Goal: Information Seeking & Learning: Learn about a topic

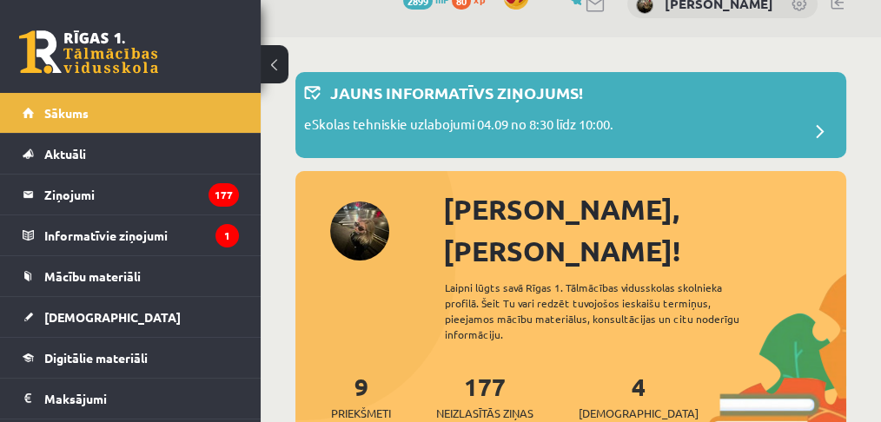
scroll to position [57, 0]
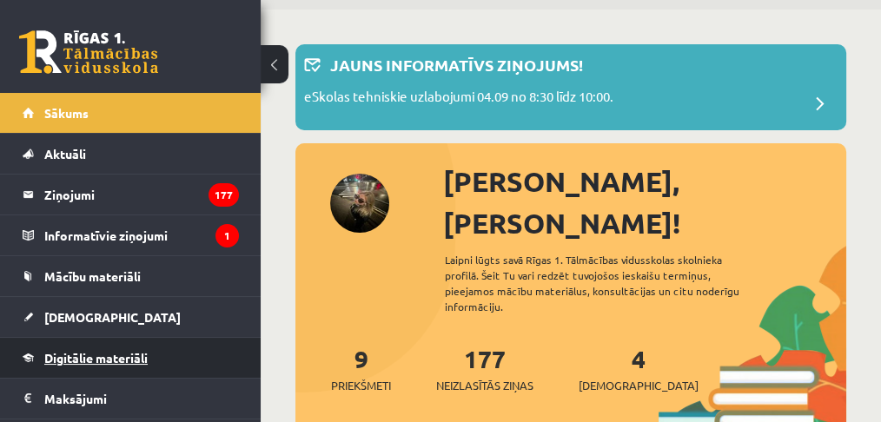
click at [95, 350] on span "Digitālie materiāli" at bounding box center [95, 358] width 103 height 16
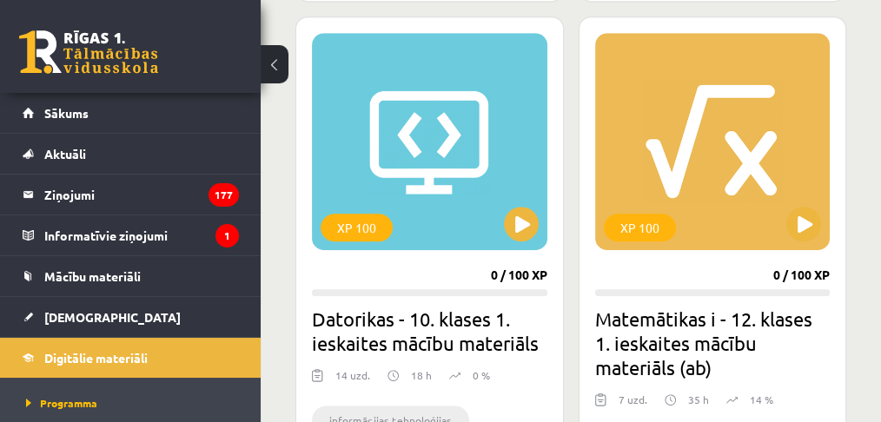
scroll to position [1099, 0]
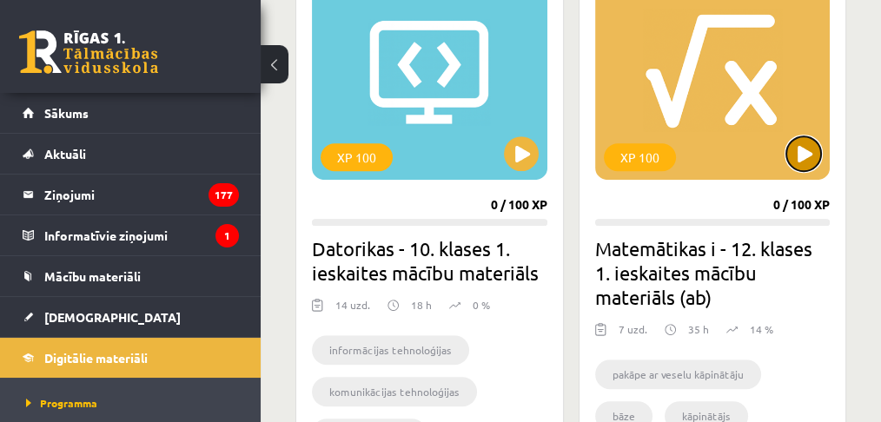
click at [807, 138] on button at bounding box center [803, 153] width 35 height 35
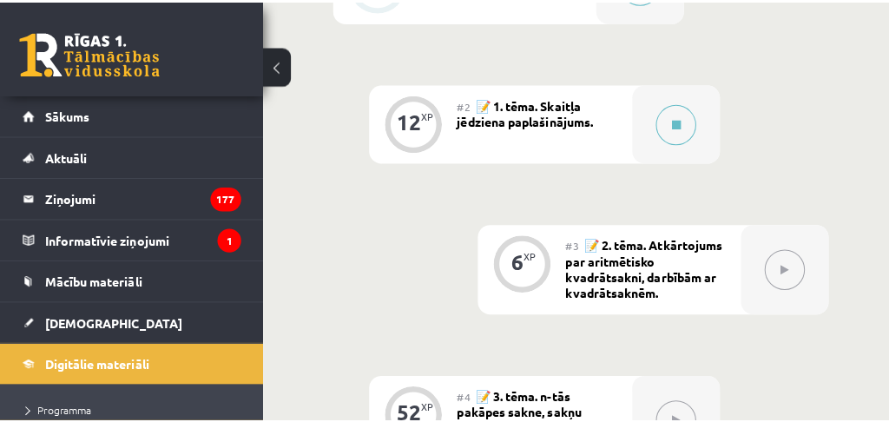
scroll to position [926, 0]
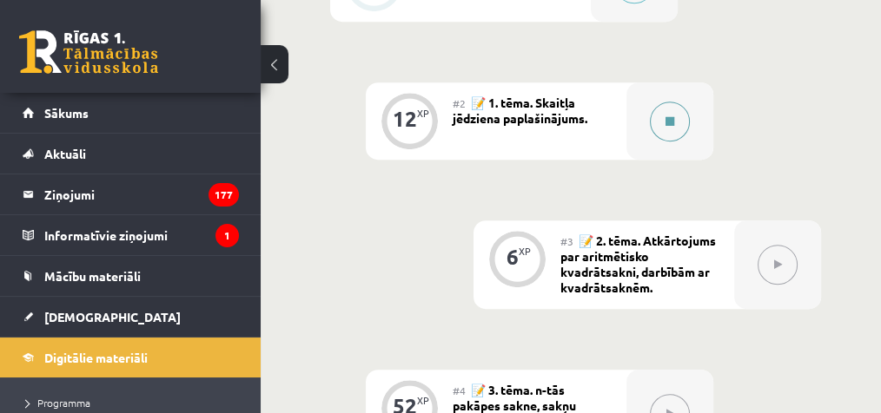
click at [661, 118] on button at bounding box center [670, 122] width 40 height 40
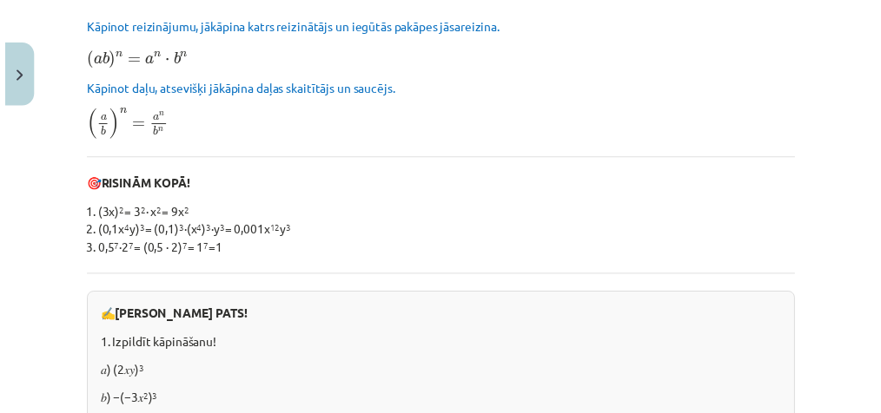
scroll to position [115, 0]
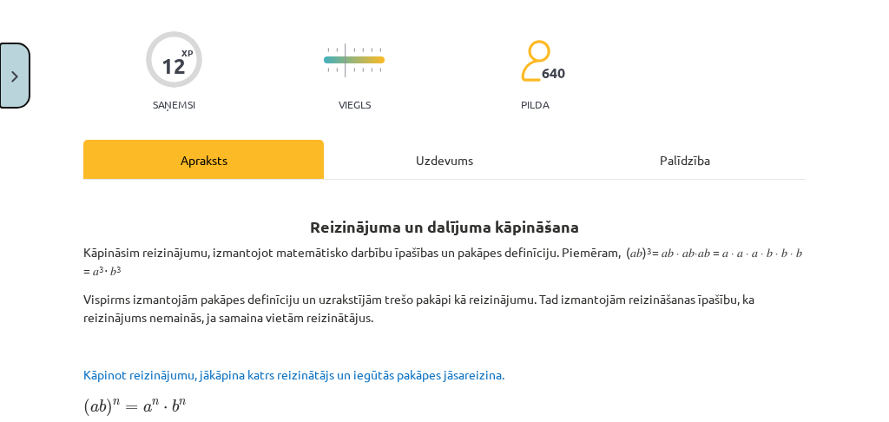
click at [15, 71] on img "Close" at bounding box center [14, 76] width 7 height 11
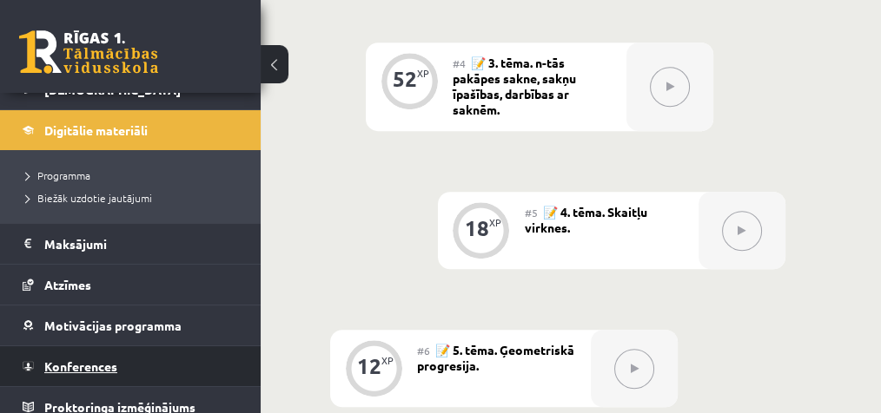
scroll to position [1273, 0]
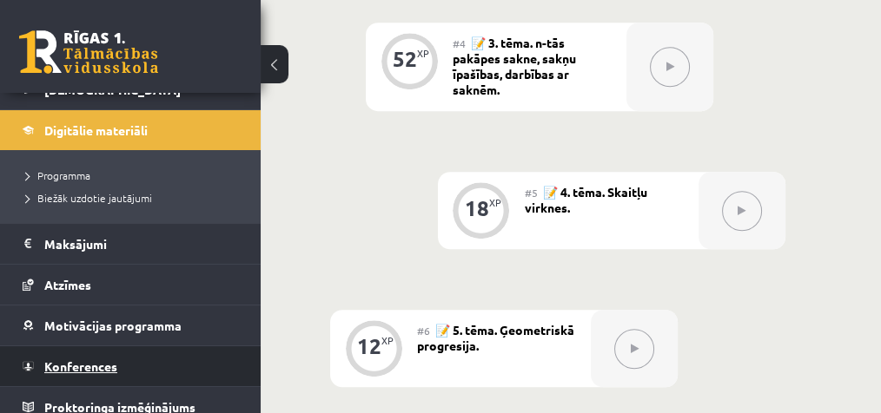
click at [107, 366] on span "Konferences" at bounding box center [80, 367] width 73 height 16
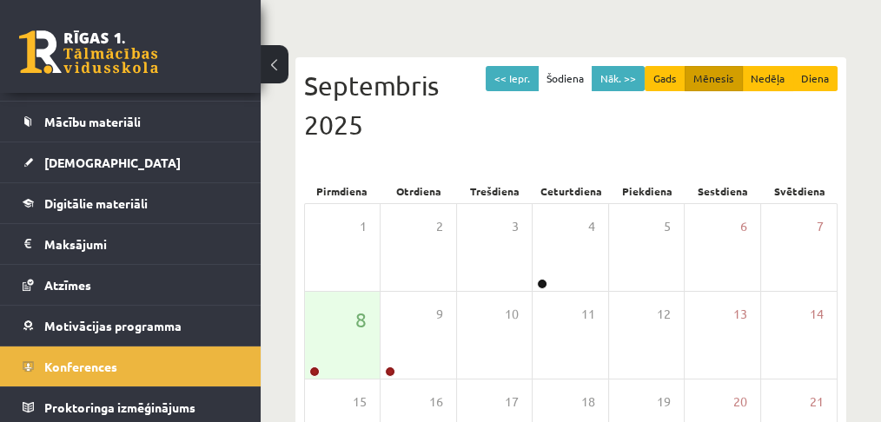
scroll to position [231, 0]
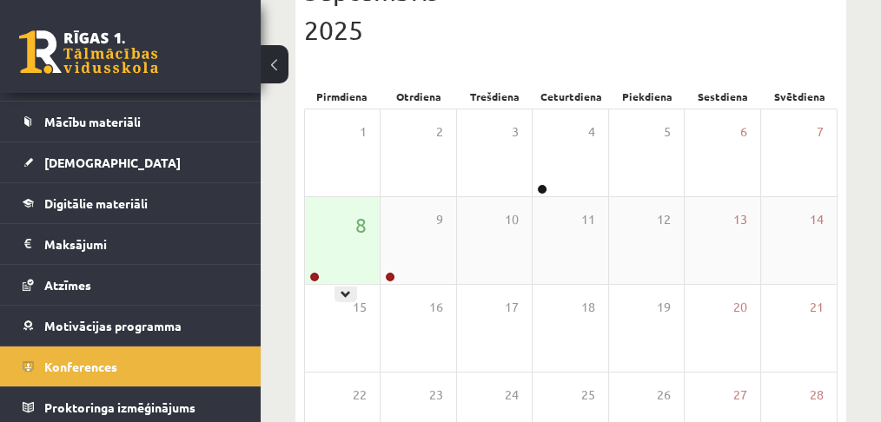
click at [340, 267] on div "8" at bounding box center [342, 240] width 75 height 87
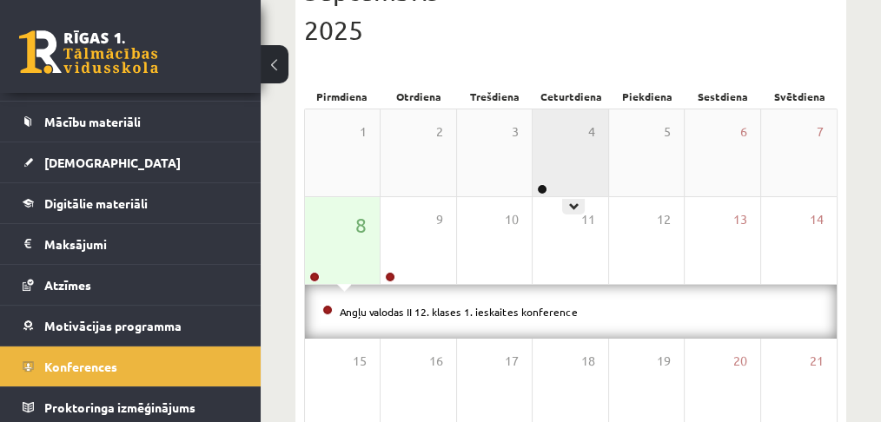
click at [603, 162] on div "4" at bounding box center [569, 152] width 75 height 87
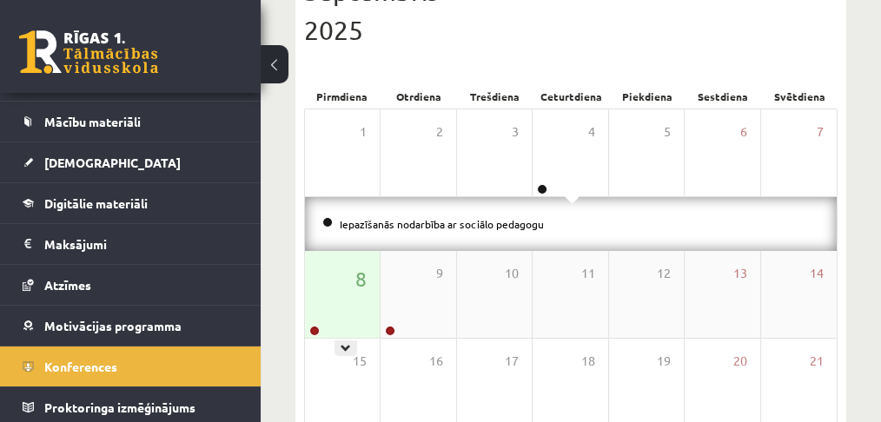
click at [353, 290] on div "8" at bounding box center [342, 294] width 75 height 87
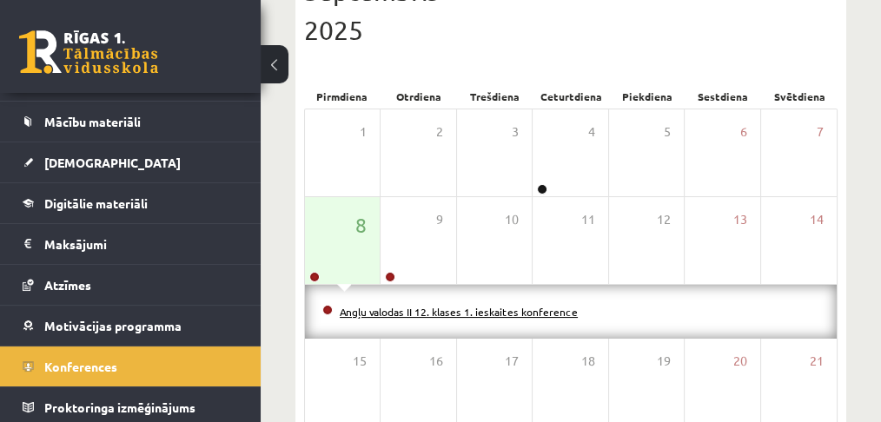
click at [386, 314] on link "Angļu valodas II 12. klases 1. ieskaites konference" at bounding box center [459, 312] width 238 height 14
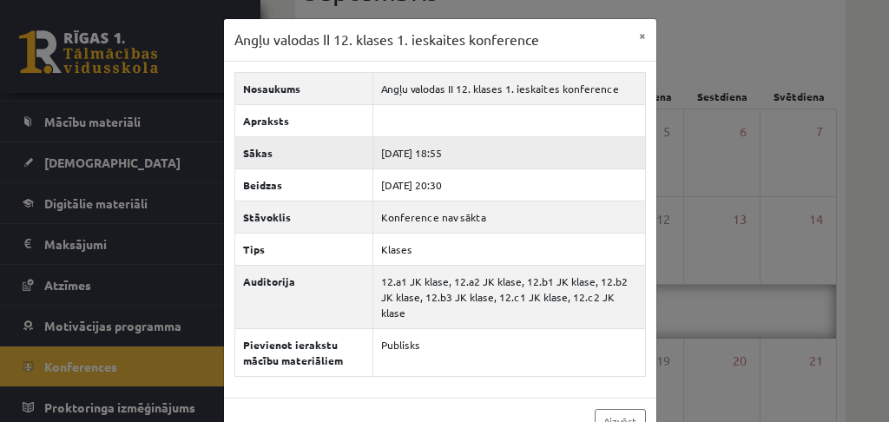
drag, startPoint x: 432, startPoint y: 152, endPoint x: 456, endPoint y: 148, distance: 24.7
click at [456, 148] on td "2025-09-08 18:55" at bounding box center [509, 152] width 273 height 32
click at [634, 34] on button "×" at bounding box center [643, 35] width 28 height 33
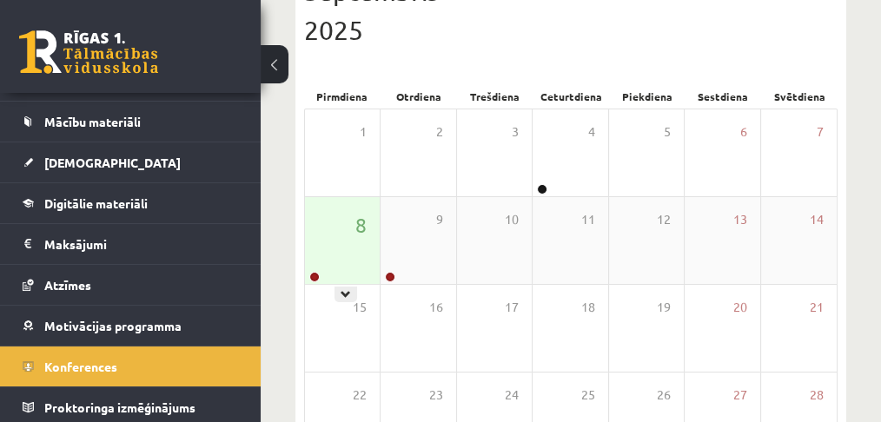
click at [363, 248] on div "8" at bounding box center [342, 240] width 75 height 87
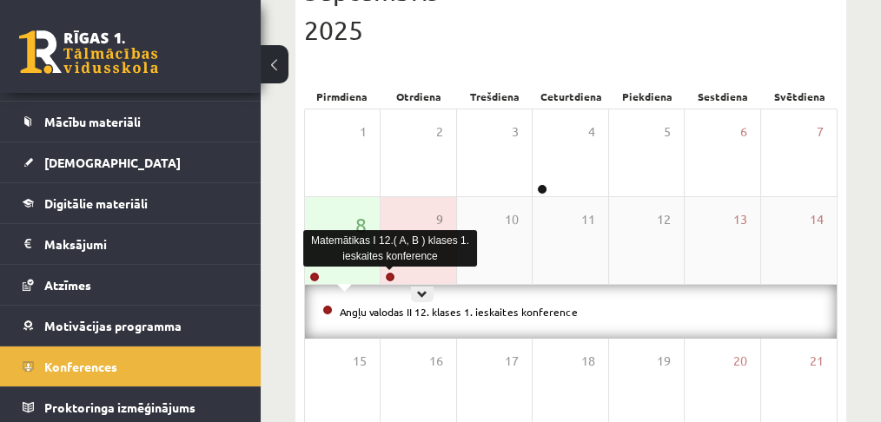
click at [346, 272] on div "8" at bounding box center [342, 240] width 75 height 87
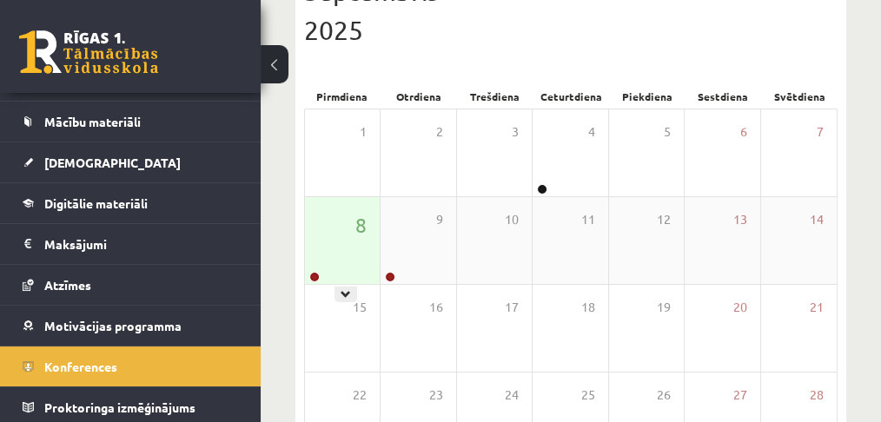
click at [348, 246] on div "8" at bounding box center [342, 240] width 75 height 87
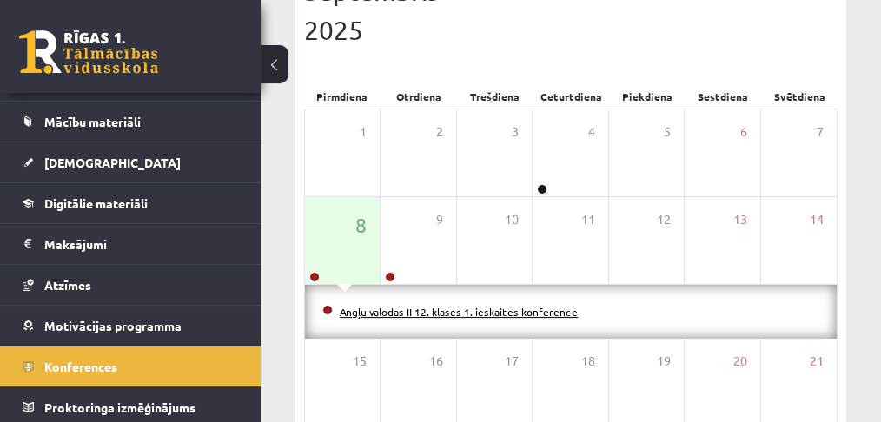
click at [357, 305] on link "Angļu valodas II 12. klases 1. ieskaites konference" at bounding box center [459, 312] width 238 height 14
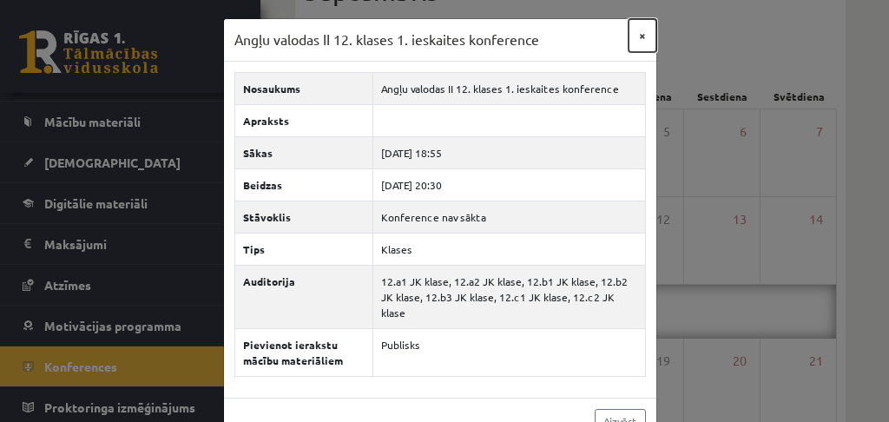
click at [639, 29] on button "×" at bounding box center [643, 35] width 28 height 33
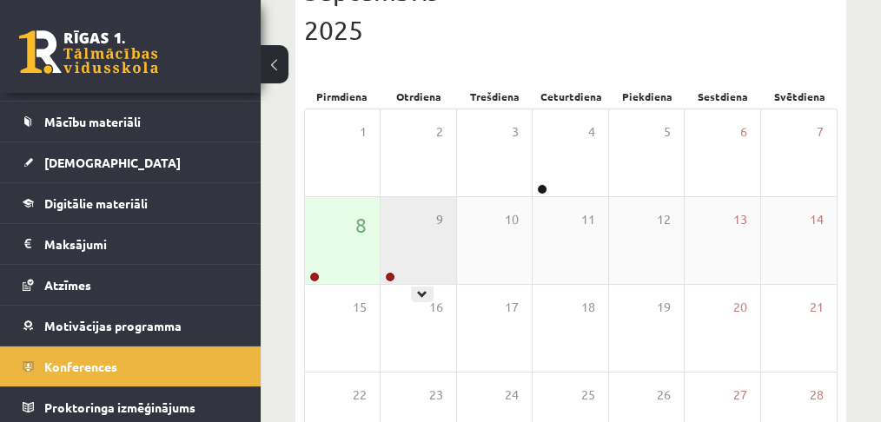
click at [405, 219] on div "9" at bounding box center [417, 240] width 75 height 87
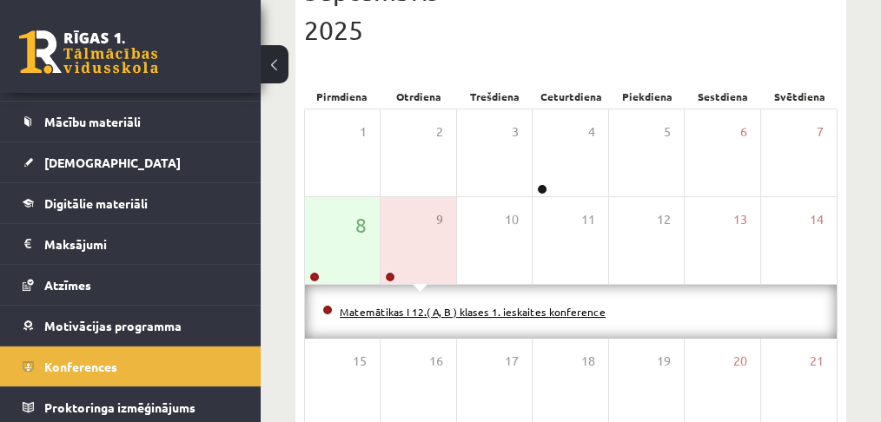
click at [397, 307] on link "Matemātikas I 12.( A, B ) klases 1. ieskaites konference" at bounding box center [473, 312] width 266 height 14
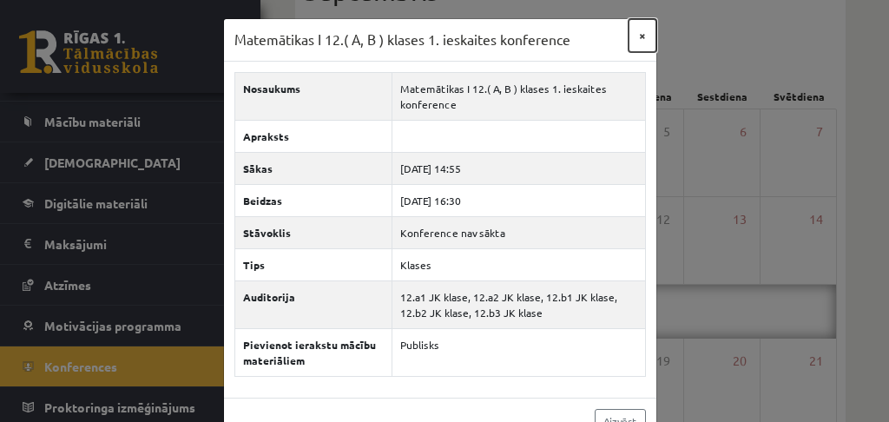
click at [637, 40] on button "×" at bounding box center [643, 35] width 28 height 33
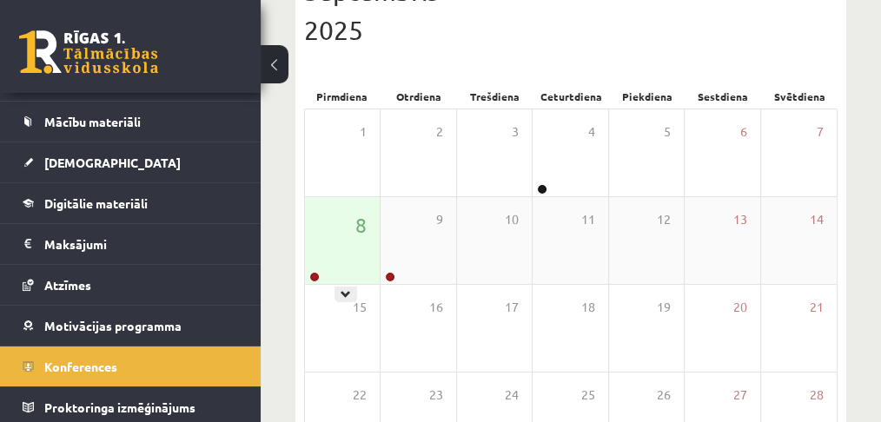
click at [342, 250] on div "8" at bounding box center [342, 240] width 75 height 87
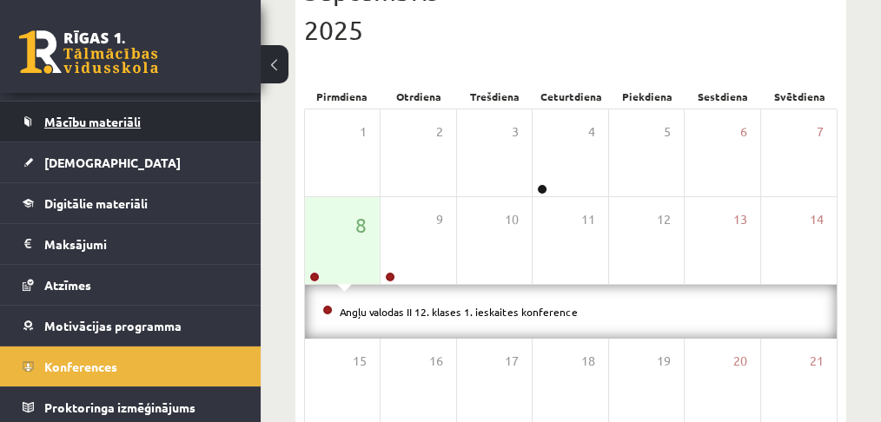
scroll to position [0, 0]
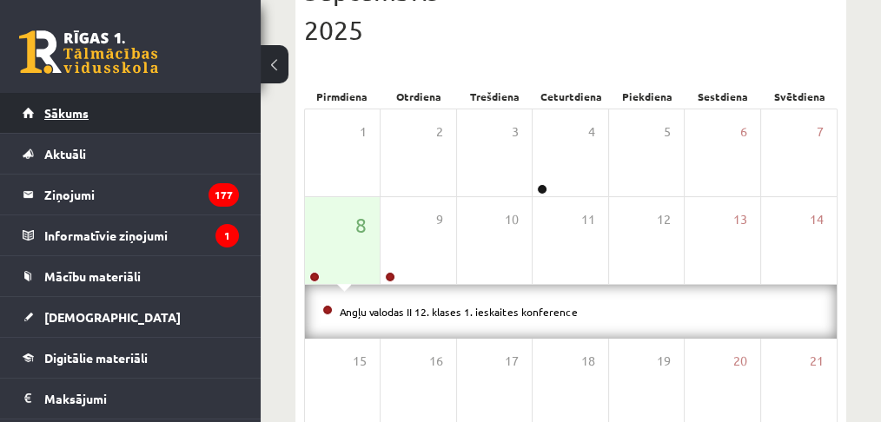
click at [79, 115] on span "Sākums" at bounding box center [66, 113] width 44 height 16
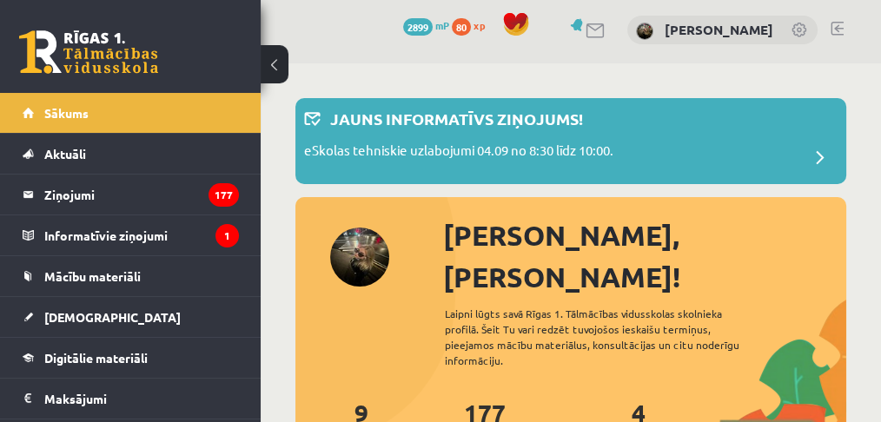
scroll to position [289, 0]
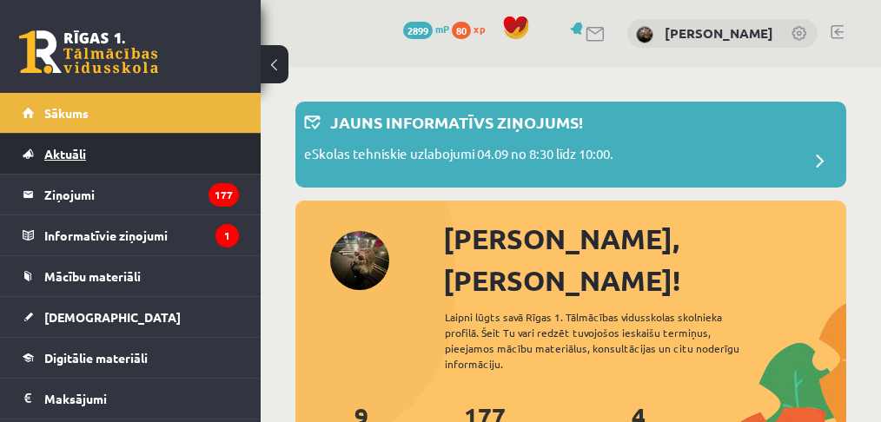
scroll to position [231, 0]
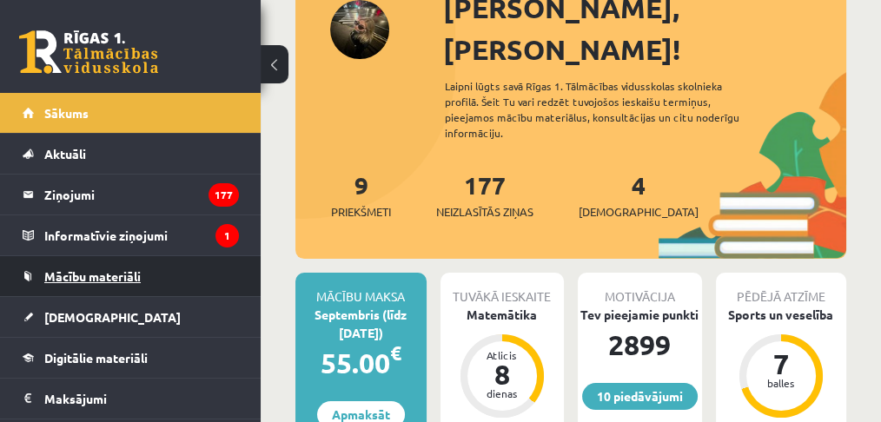
click at [112, 285] on link "Mācību materiāli" at bounding box center [131, 276] width 216 height 40
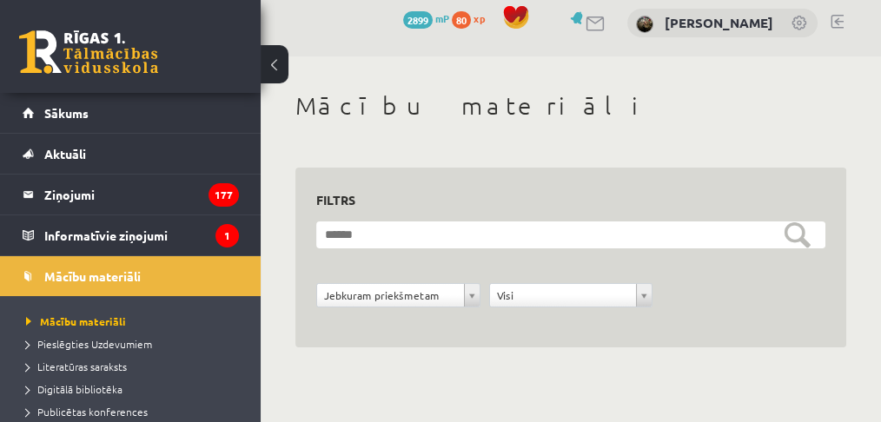
scroll to position [10, 0]
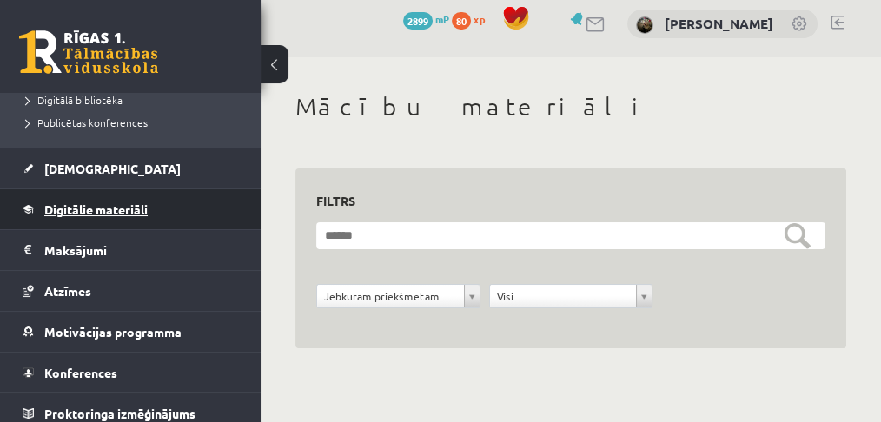
click at [82, 208] on span "Digitālie materiāli" at bounding box center [95, 209] width 103 height 16
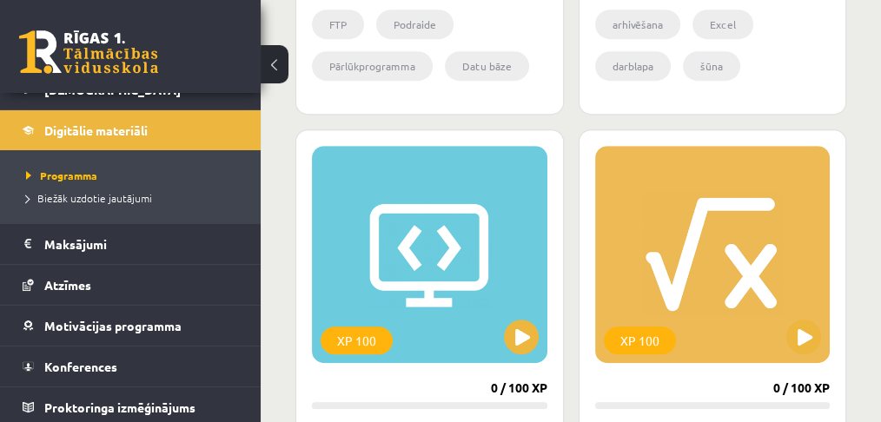
scroll to position [993, 0]
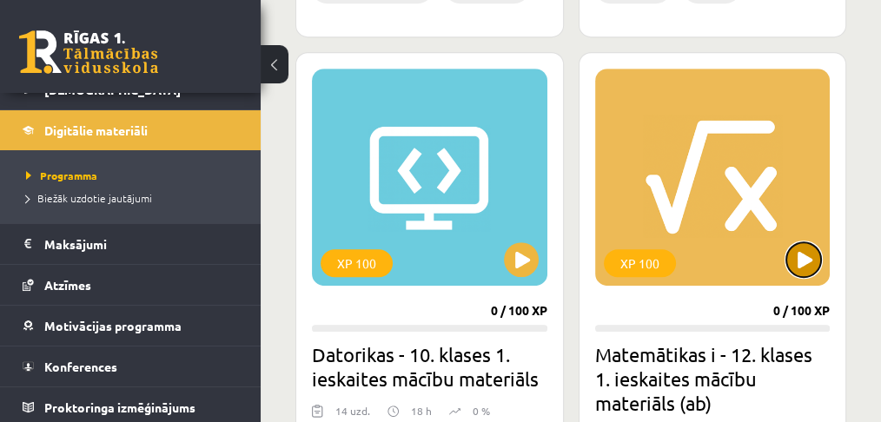
click at [816, 257] on button at bounding box center [803, 259] width 35 height 35
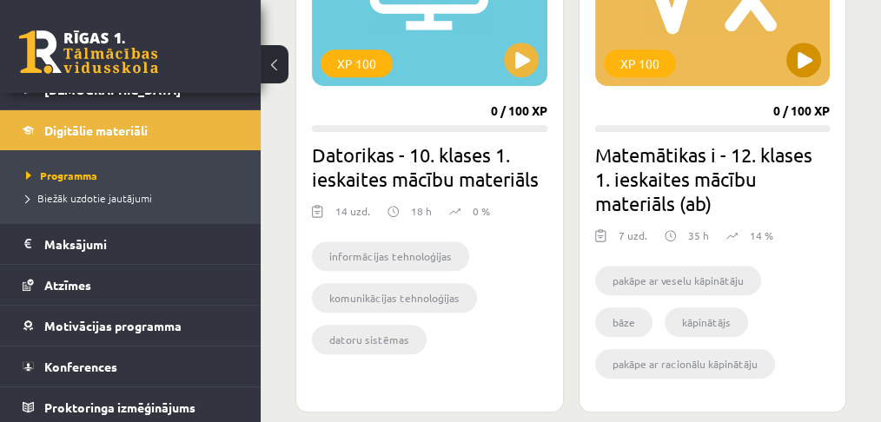
scroll to position [1167, 0]
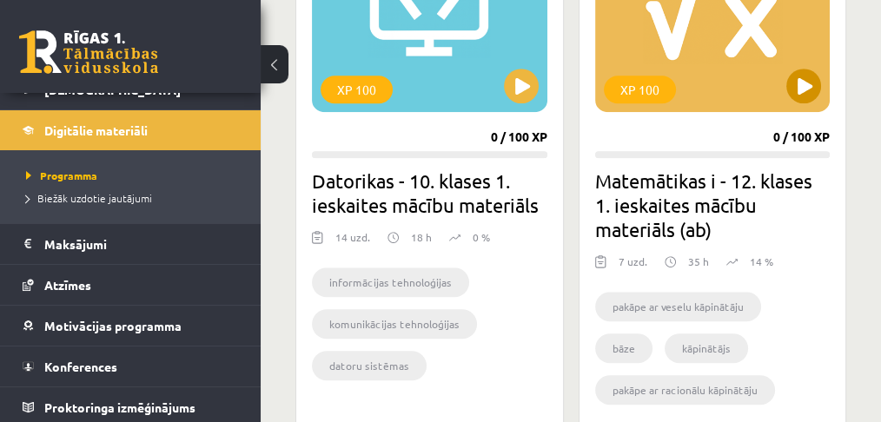
click at [663, 67] on div "XP 100" at bounding box center [712, 3] width 235 height 217
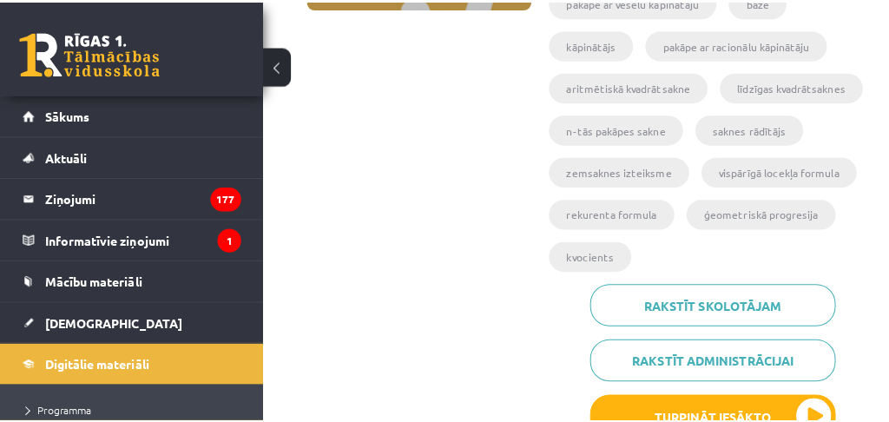
scroll to position [695, 0]
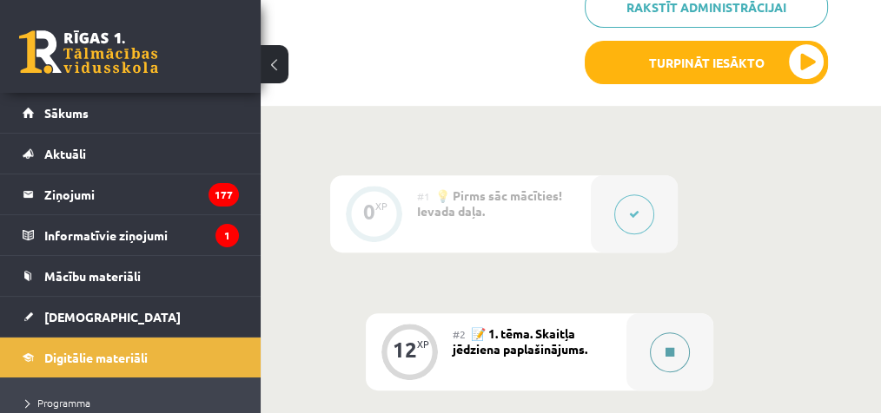
click at [668, 333] on button at bounding box center [670, 353] width 40 height 40
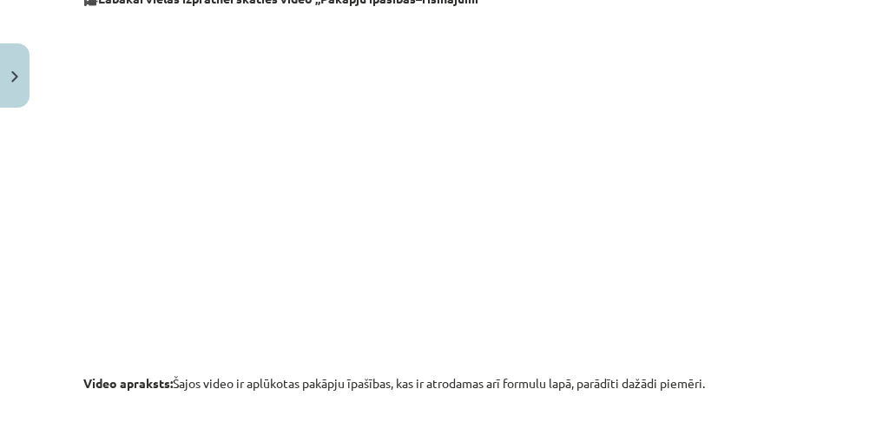
scroll to position [1910, 0]
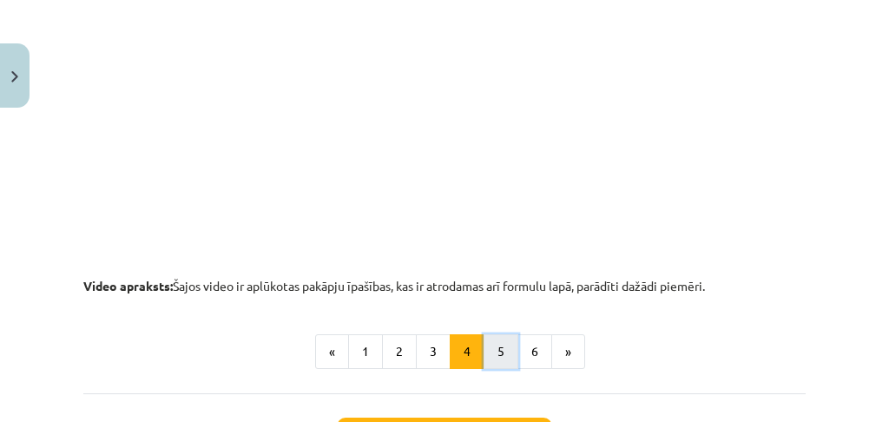
click at [492, 353] on button "5" at bounding box center [501, 351] width 35 height 35
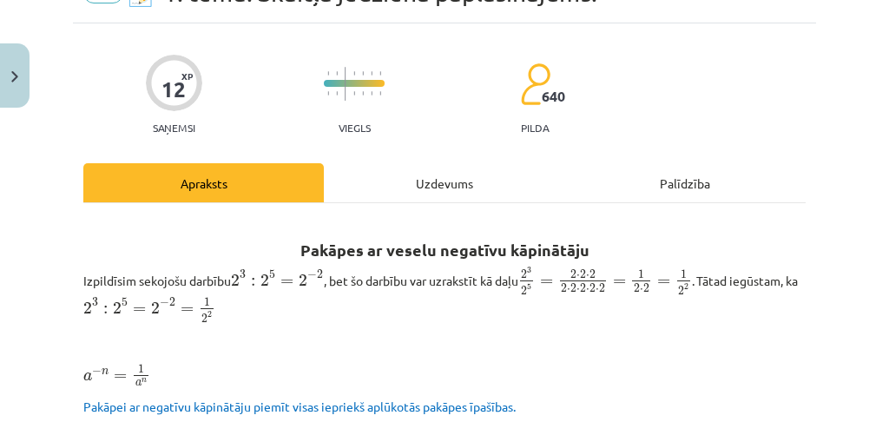
scroll to position [34, 0]
